Goal: Task Accomplishment & Management: Manage account settings

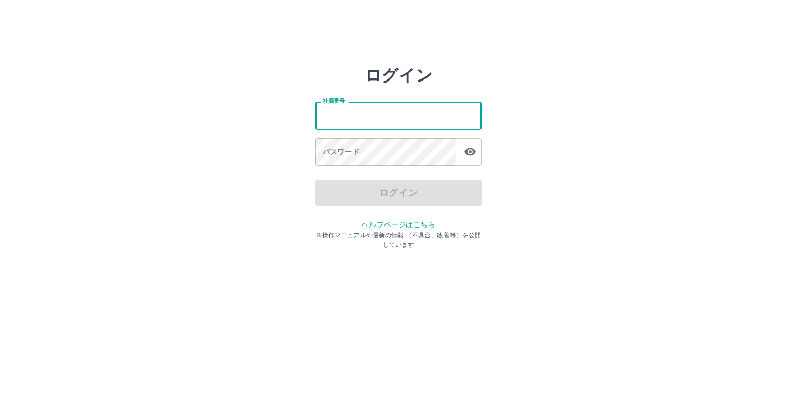
type input "*******"
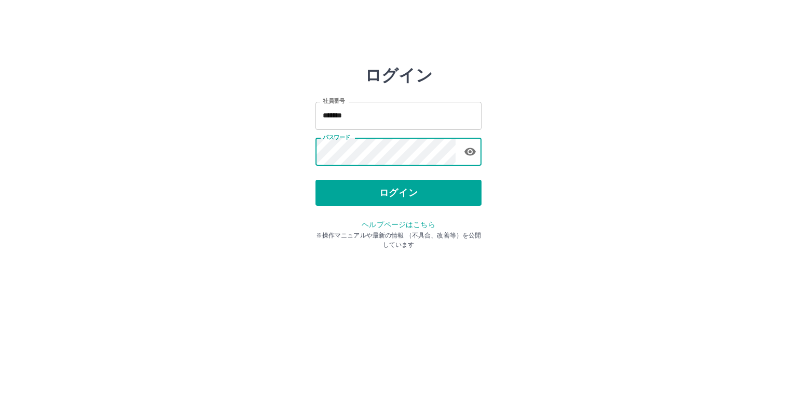
click at [374, 192] on button "ログイン" at bounding box center [399, 193] width 166 height 26
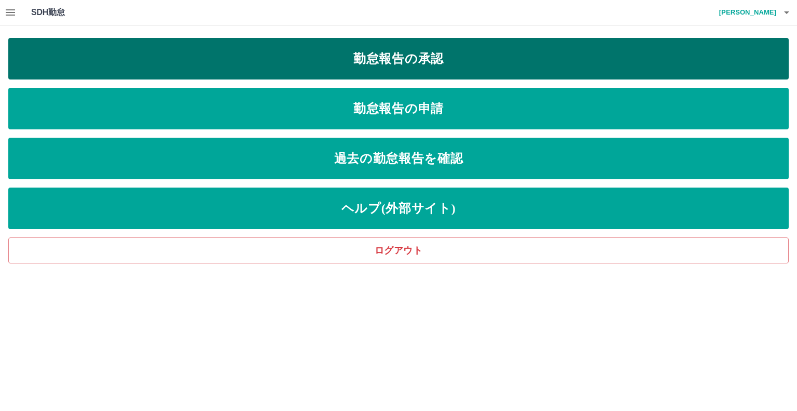
click at [393, 63] on link "勤怠報告の承認" at bounding box center [398, 59] width 781 height 42
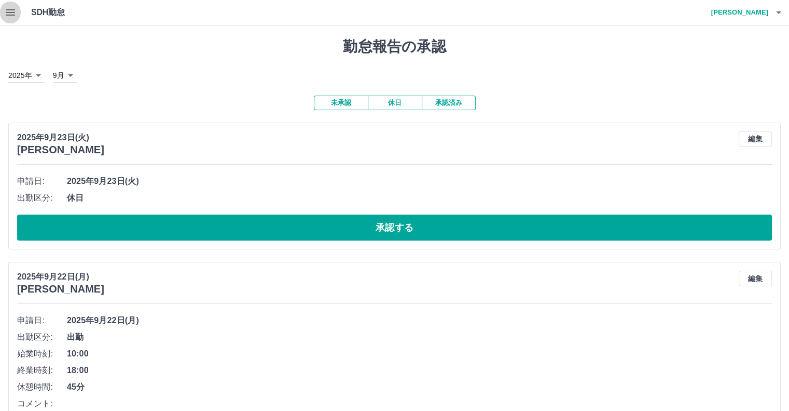
click at [12, 12] on icon "button" at bounding box center [10, 12] width 9 height 6
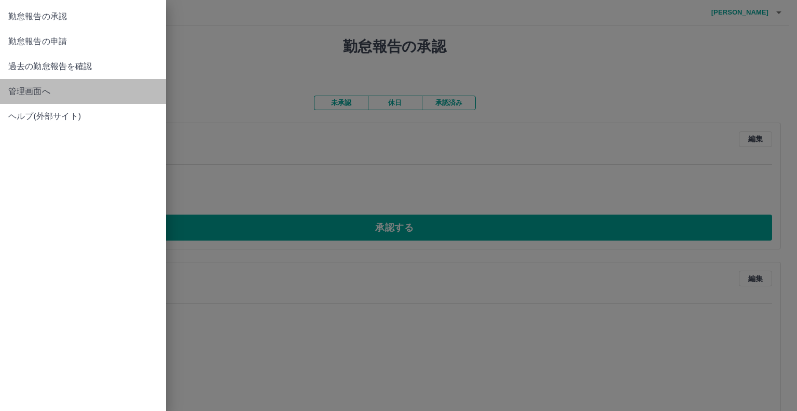
click at [49, 90] on span "管理画面へ" at bounding box center [82, 91] width 149 height 12
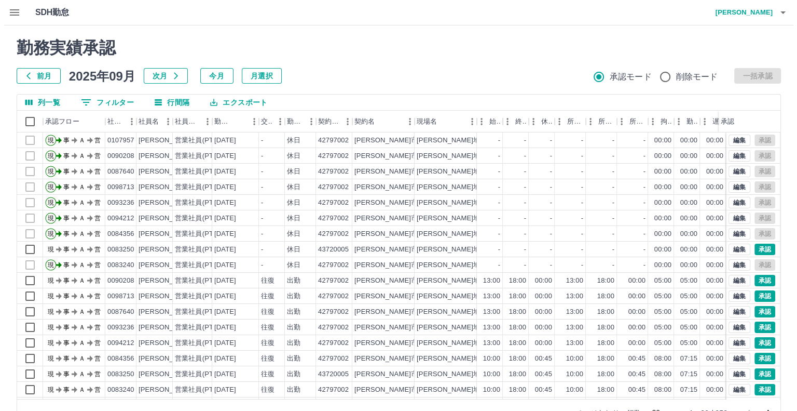
scroll to position [52, 0]
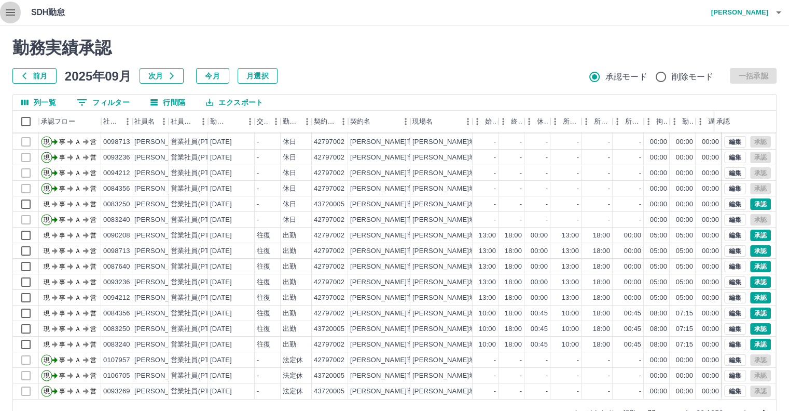
click at [7, 15] on icon "button" at bounding box center [10, 12] width 9 height 6
